Goal: Task Accomplishment & Management: Manage account settings

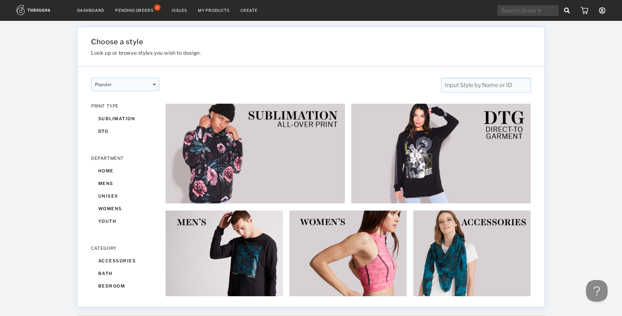
click at [134, 14] on nav "Dashboard Pending Orders 8 Issues My Products Create My Account Create New Bran…" at bounding box center [311, 10] width 589 height 11
click at [135, 8] on div "Pending Orders 8" at bounding box center [138, 10] width 46 height 6
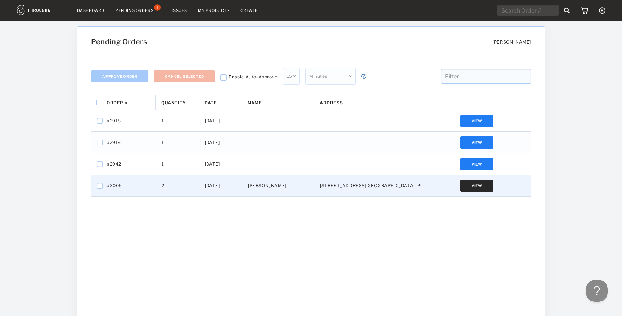
click at [477, 182] on button "View" at bounding box center [476, 186] width 33 height 12
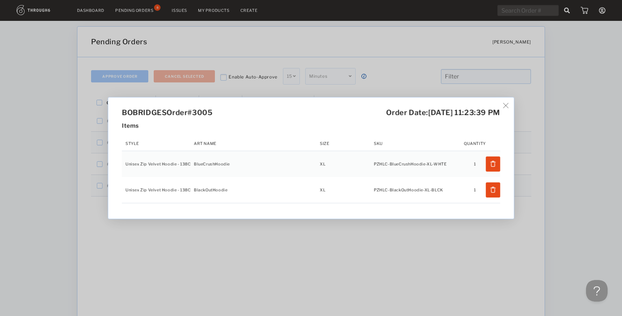
click at [508, 104] on img at bounding box center [505, 105] width 5 height 5
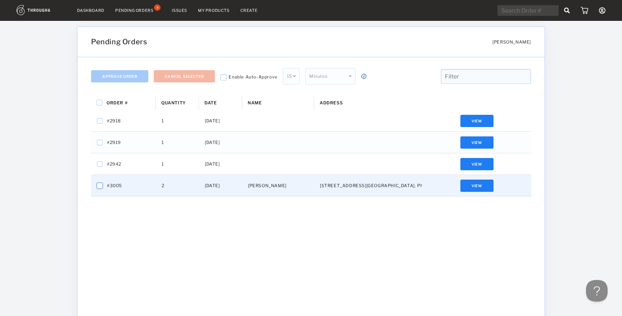
click at [98, 185] on input "Press Space to toggle row selection (unchecked)" at bounding box center [100, 186] width 6 height 6
checkbox input "true"
checkbox input "false"
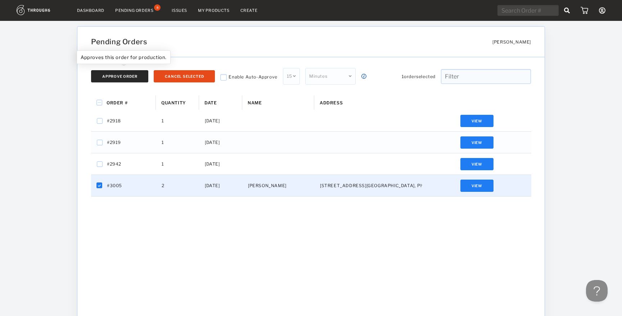
click at [124, 73] on button "Approve Order" at bounding box center [119, 76] width 57 height 12
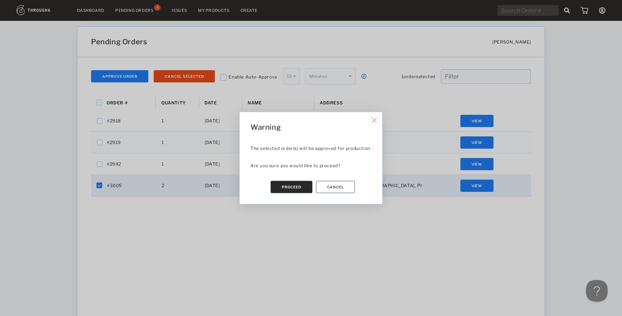
click at [282, 185] on button "Proceed" at bounding box center [292, 187] width 42 height 12
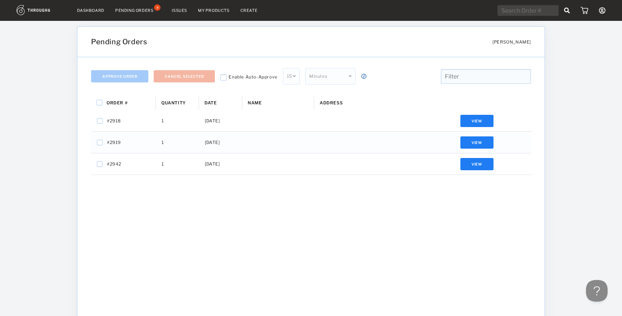
click at [89, 8] on link "Dashboard" at bounding box center [90, 10] width 27 height 5
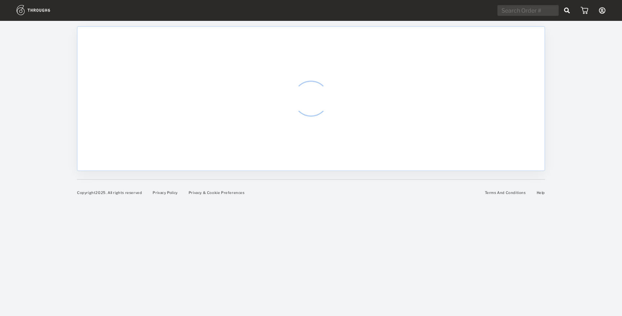
select select "9"
select select "2025"
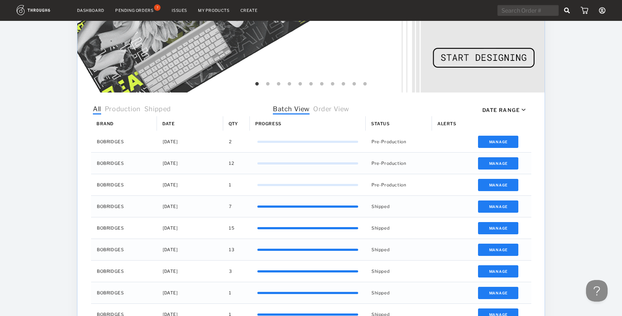
scroll to position [190, 0]
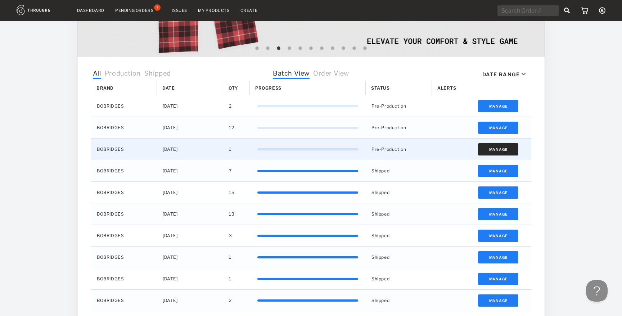
click at [502, 149] on button "Manage" at bounding box center [498, 149] width 41 height 12
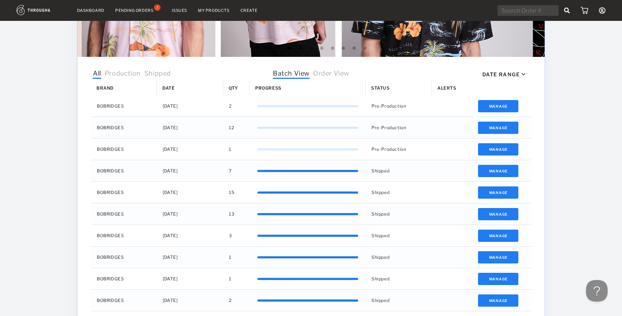
click at [593, 177] on div "Dashboard Pending Orders 7 Issues My Products Create My Account Create New Bran…" at bounding box center [311, 95] width 622 height 571
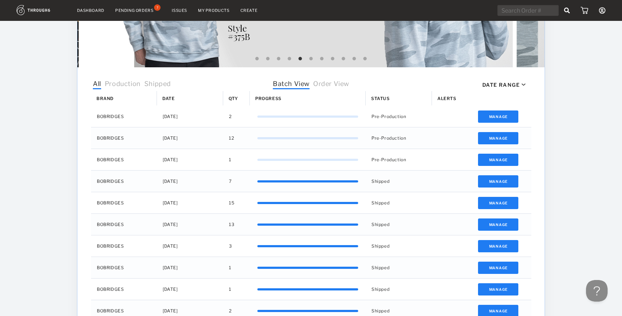
scroll to position [176, 0]
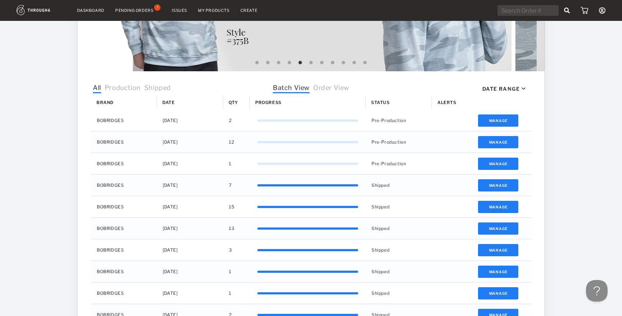
click at [156, 87] on span "Shipped" at bounding box center [157, 88] width 27 height 9
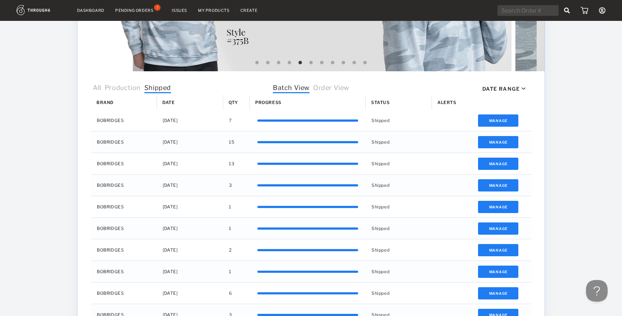
click at [131, 87] on span "Production" at bounding box center [123, 88] width 36 height 9
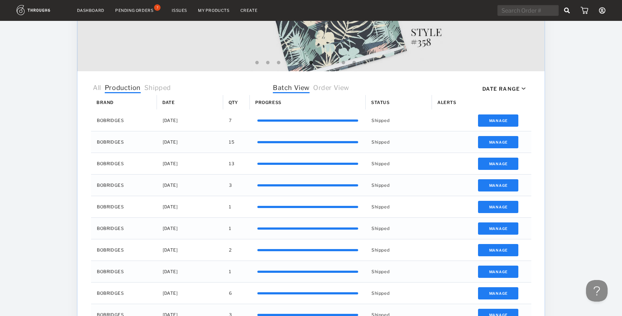
scroll to position [109, 0]
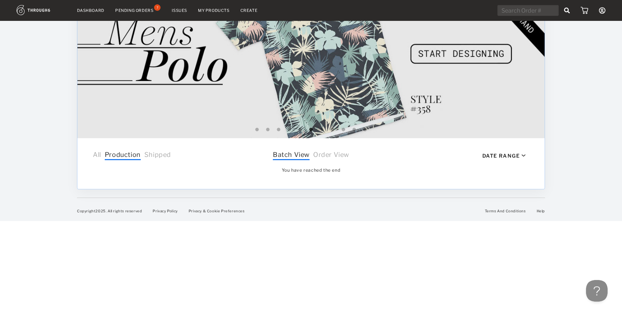
click at [96, 154] on span "All" at bounding box center [97, 155] width 8 height 9
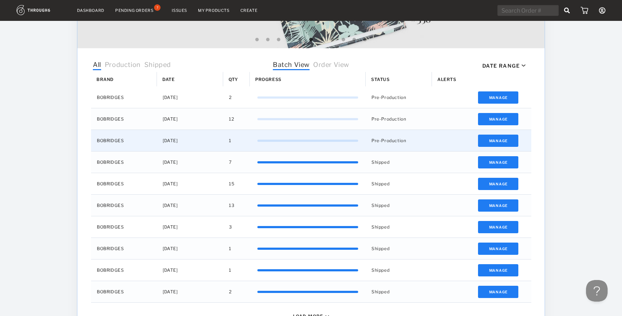
scroll to position [199, 0]
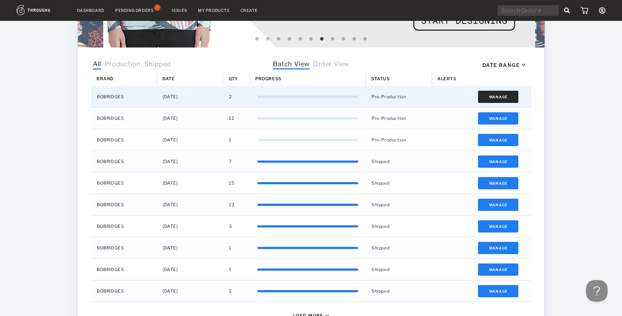
click at [505, 98] on button "Manage" at bounding box center [498, 97] width 41 height 12
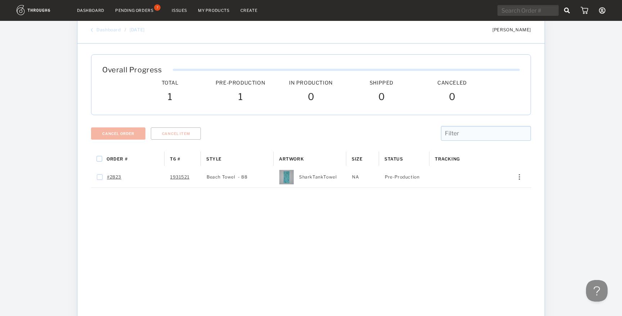
scroll to position [10, 0]
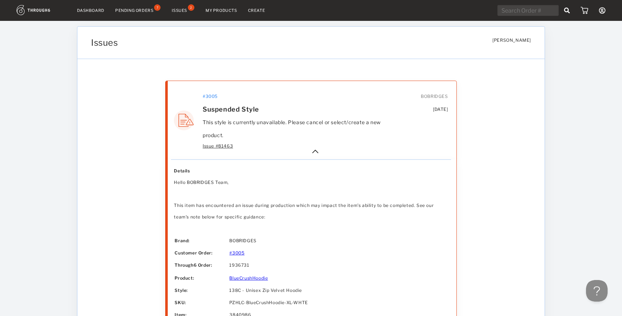
click at [226, 12] on link "My Products" at bounding box center [221, 10] width 32 height 5
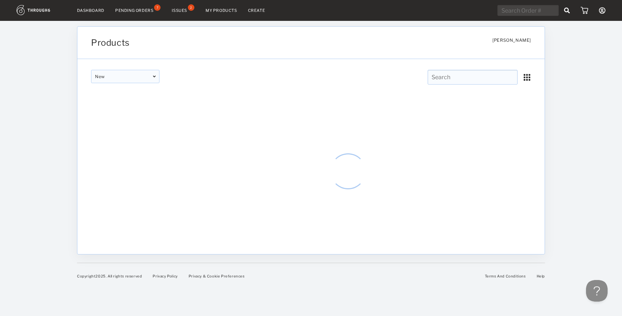
click at [265, 13] on nav "Dashboard Pending Orders 7 Issues 2 My Products Create My Account Create New Br…" at bounding box center [311, 10] width 589 height 11
click at [258, 12] on link "Create" at bounding box center [256, 10] width 17 height 5
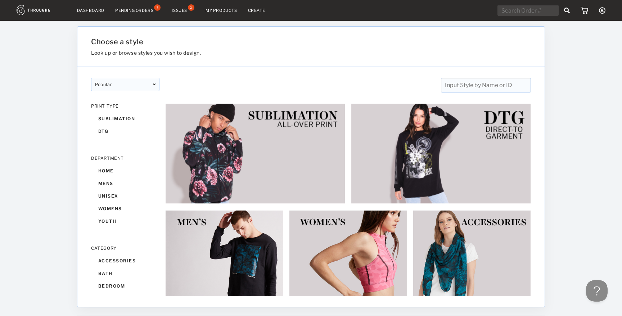
click at [250, 158] on img at bounding box center [255, 153] width 180 height 100
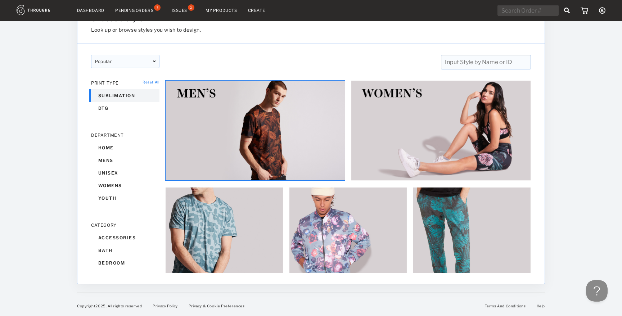
click at [286, 141] on img at bounding box center [255, 130] width 180 height 100
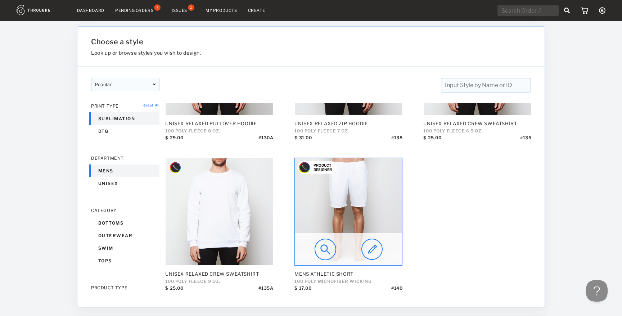
scroll to position [1634, 0]
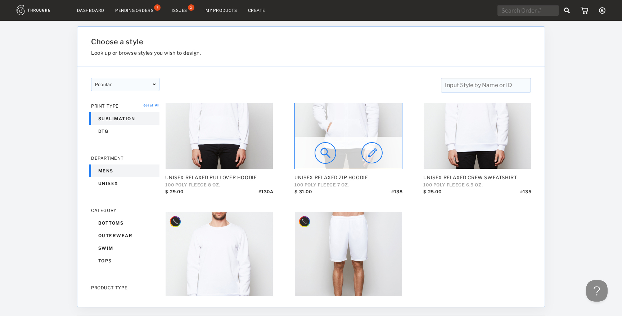
click at [359, 125] on img at bounding box center [348, 115] width 107 height 107
click at [366, 149] on img at bounding box center [371, 153] width 21 height 22
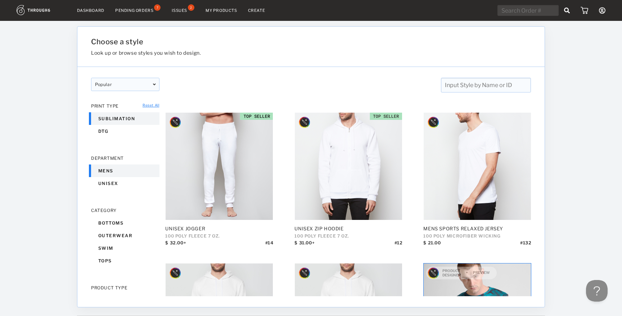
scroll to position [817, 0]
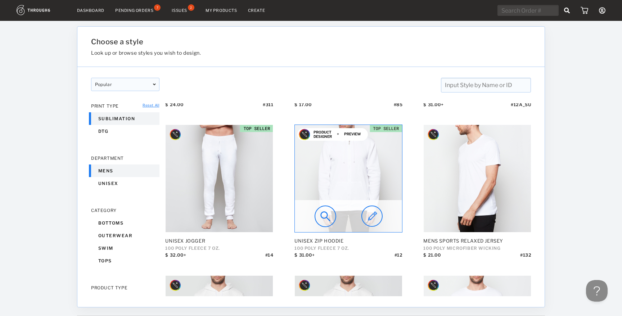
click at [346, 173] on img at bounding box center [348, 178] width 107 height 107
click at [375, 213] on img at bounding box center [371, 216] width 21 height 22
click at [322, 216] on img at bounding box center [325, 216] width 22 height 22
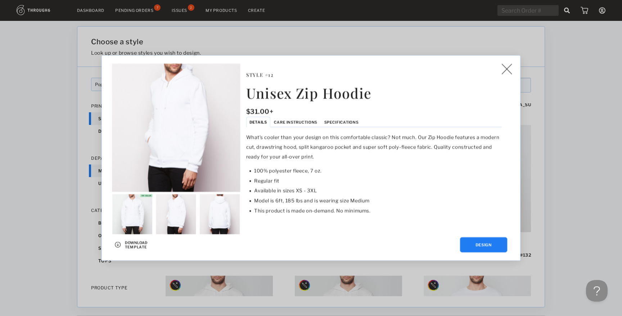
click at [137, 247] on link "Download Template" at bounding box center [136, 244] width 23 height 9
click at [292, 124] on span "Care Instructions" at bounding box center [295, 122] width 43 height 5
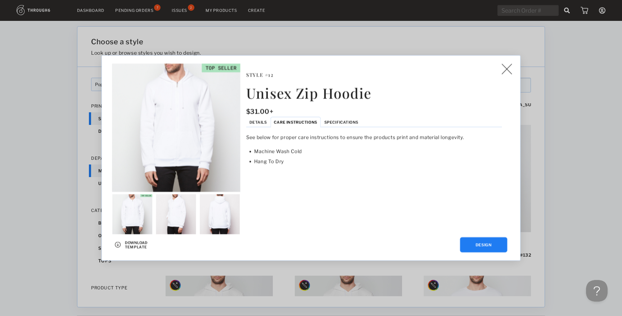
click at [331, 121] on span "Specifications" at bounding box center [341, 122] width 34 height 5
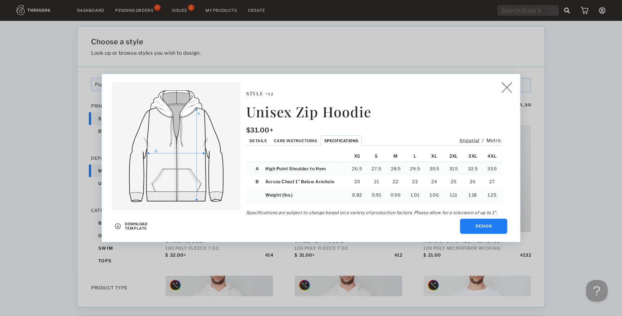
click at [511, 82] on div "Unisex Zip Hoodie $ 31.00+ Style # 12 Style # 12 Unisex Zip Hoodie $ 31.00+ Imp…" at bounding box center [311, 158] width 418 height 168
click at [505, 84] on img at bounding box center [506, 87] width 10 height 11
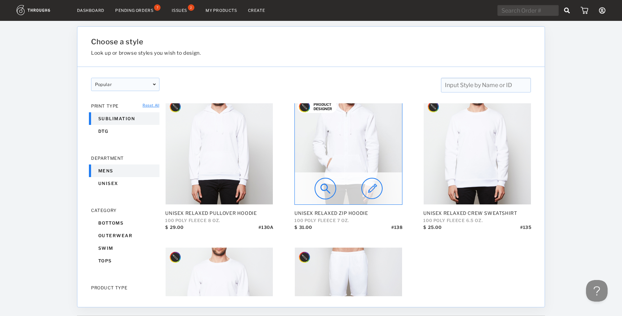
scroll to position [1599, 0]
click at [325, 185] on img at bounding box center [325, 188] width 22 height 22
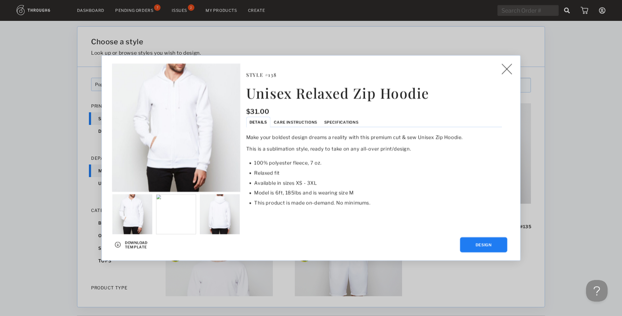
click at [508, 70] on img at bounding box center [506, 69] width 10 height 11
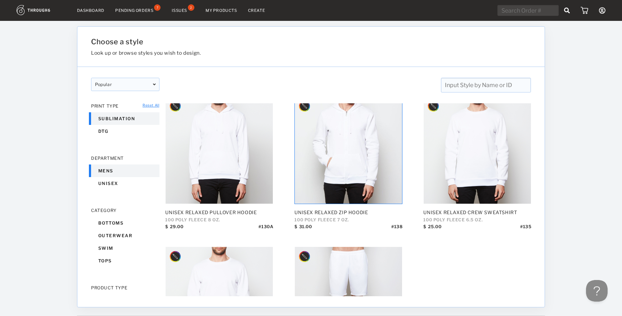
click at [142, 8] on div "Pending Orders 7" at bounding box center [138, 10] width 46 height 6
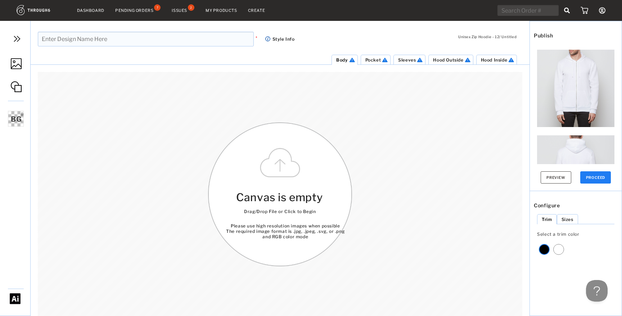
click at [18, 35] on img at bounding box center [17, 38] width 11 height 11
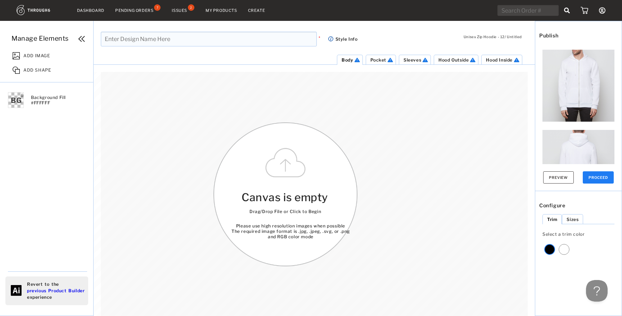
click at [41, 35] on span "Manage Elements" at bounding box center [40, 39] width 57 height 8
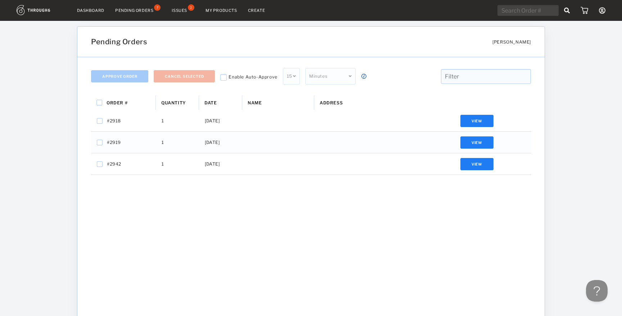
click at [177, 8] on div "Issues" at bounding box center [179, 10] width 15 height 5
